Goal: Task Accomplishment & Management: Use online tool/utility

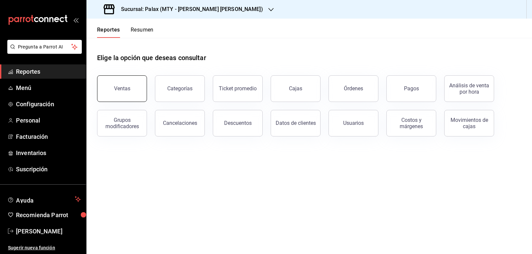
click at [59, 72] on span "Reportes" at bounding box center [48, 71] width 65 height 9
drag, startPoint x: 110, startPoint y: 85, endPoint x: 290, endPoint y: 69, distance: 180.5
click at [111, 85] on button "Ventas" at bounding box center [122, 88] width 50 height 27
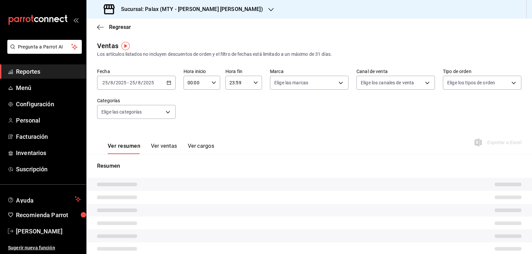
type input "07:00"
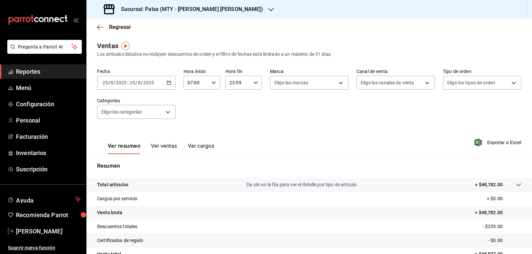
click at [217, 8] on div "Sucursal: Palax (MTY - [PERSON_NAME] [PERSON_NAME])" at bounding box center [184, 9] width 184 height 19
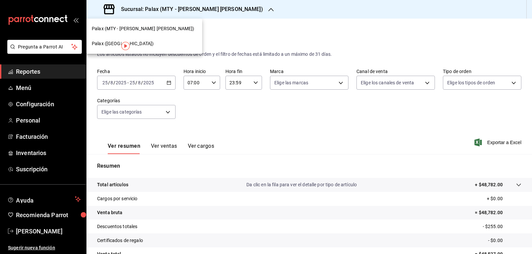
click at [102, 45] on span "Palax ([GEOGRAPHIC_DATA])" at bounding box center [123, 43] width 62 height 7
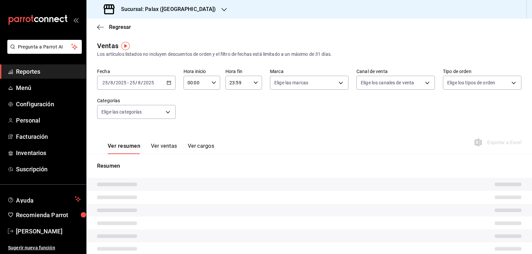
type input "07:00"
